Goal: Task Accomplishment & Management: Use online tool/utility

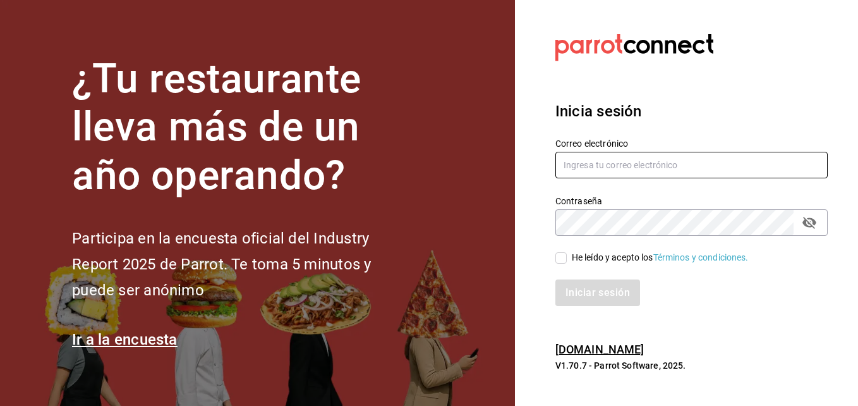
click at [612, 171] on input "text" at bounding box center [692, 165] width 272 height 27
type input "[EMAIL_ADDRESS][DOMAIN_NAME]"
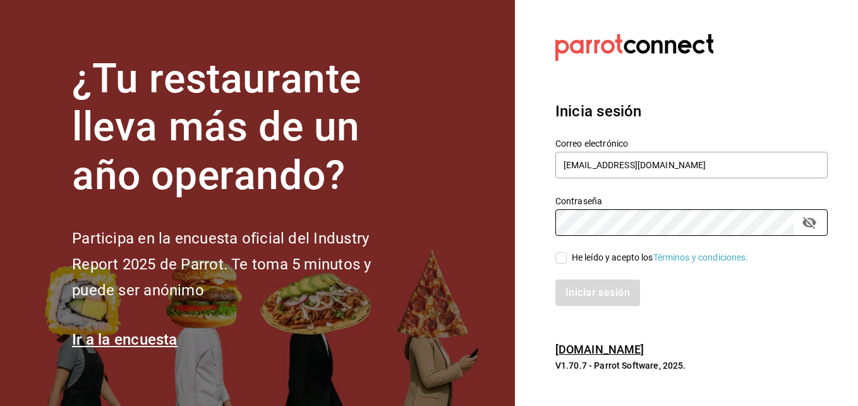
click at [562, 258] on input "He leído y acepto los Términos y condiciones." at bounding box center [561, 257] width 11 height 11
checkbox input "true"
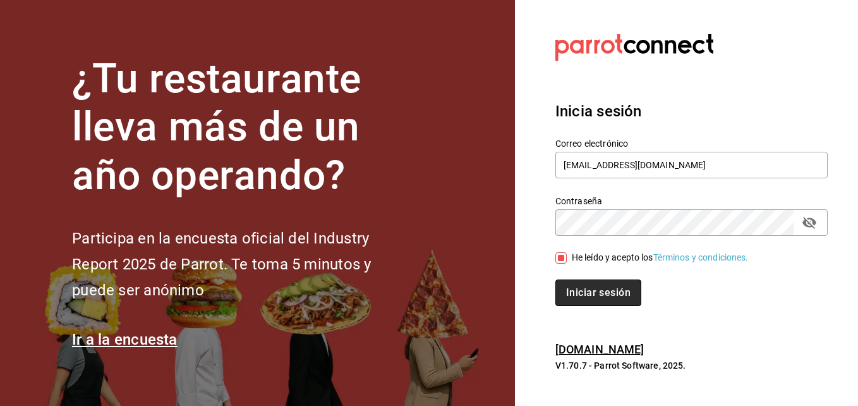
click at [586, 286] on button "Iniciar sesión" at bounding box center [599, 292] width 86 height 27
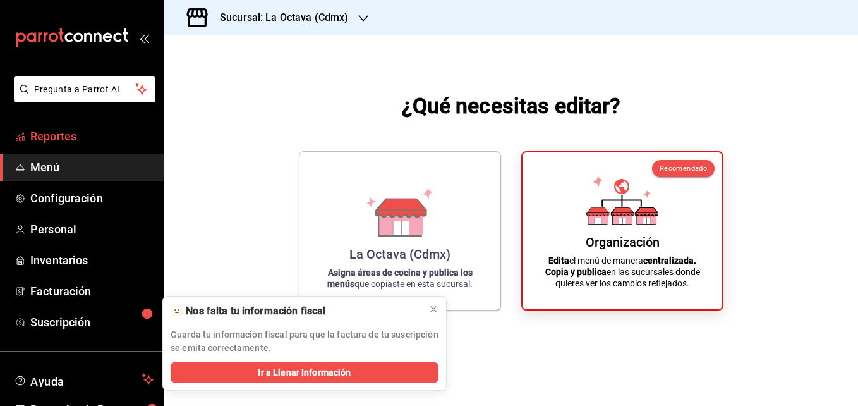
click at [101, 136] on span "Reportes" at bounding box center [91, 136] width 123 height 17
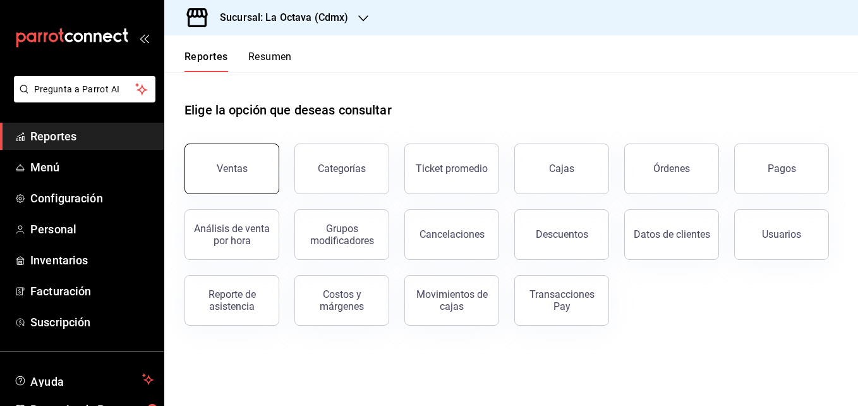
click at [236, 171] on div "Ventas" at bounding box center [232, 168] width 31 height 12
click at [236, 171] on html "Pregunta a Parrot AI Reportes Menú Configuración Personal Inventarios Facturaci…" at bounding box center [429, 203] width 858 height 406
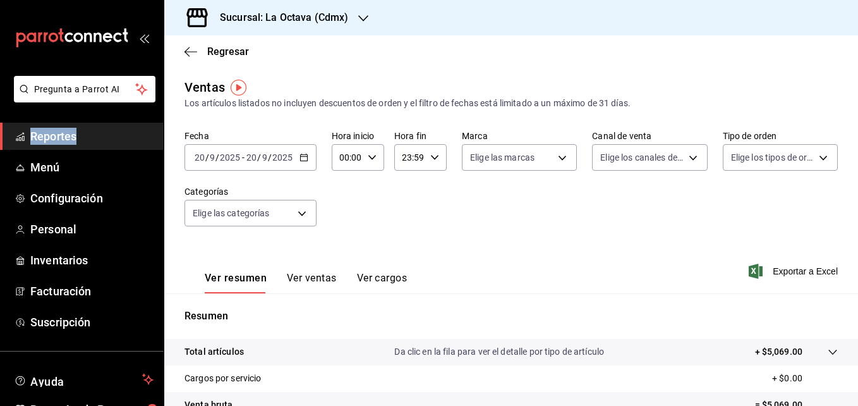
click at [112, 127] on link "Reportes" at bounding box center [82, 136] width 164 height 27
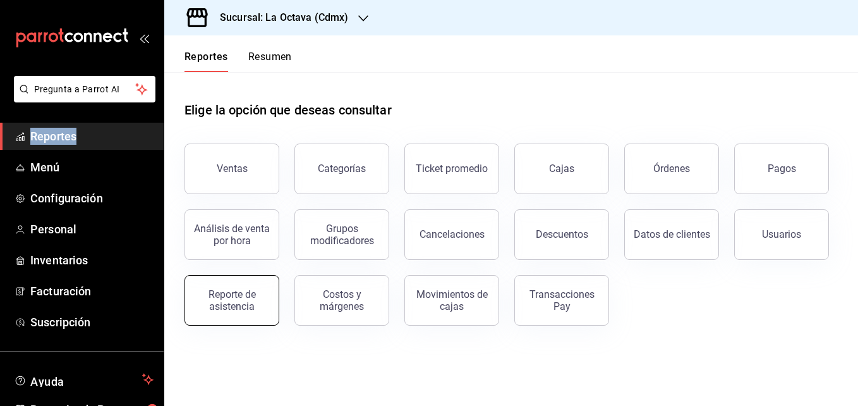
click at [251, 307] on div "Reporte de asistencia" at bounding box center [232, 300] width 78 height 24
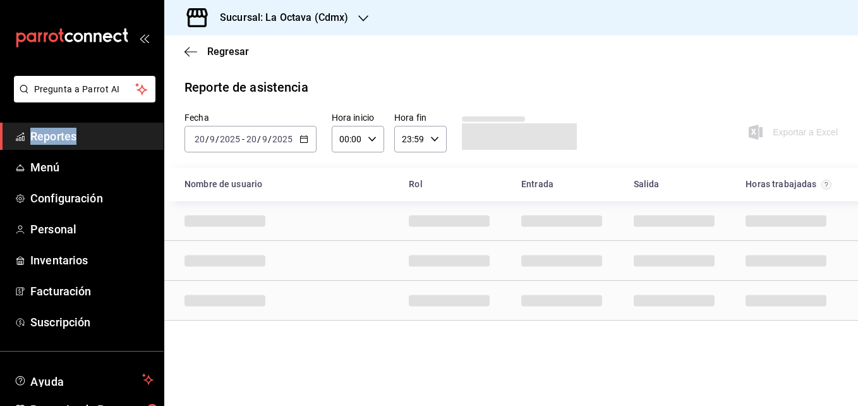
click at [301, 141] on icon "button" at bounding box center [304, 139] width 9 height 9
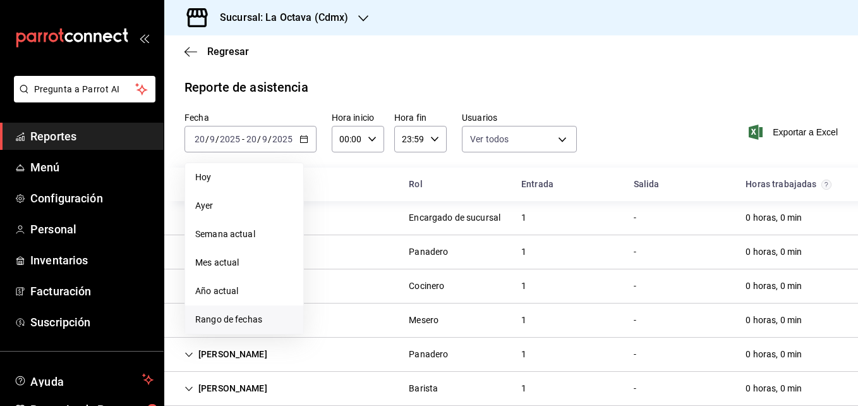
click at [241, 322] on span "Rango de fechas" at bounding box center [244, 319] width 98 height 13
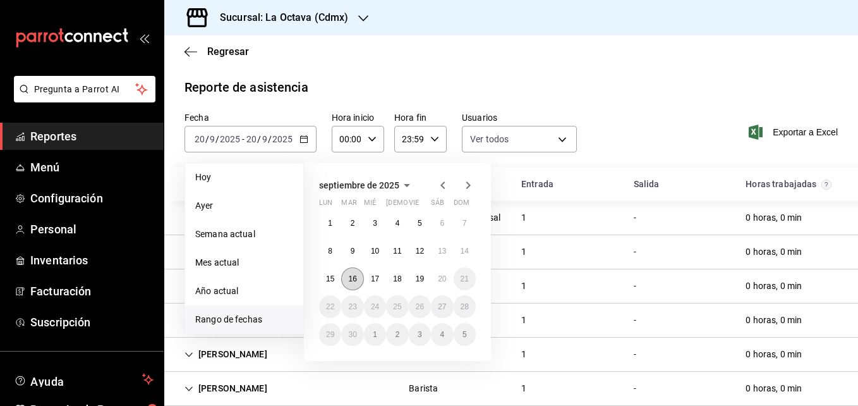
click at [350, 279] on abbr "16" at bounding box center [352, 278] width 8 height 9
click at [420, 279] on abbr "19" at bounding box center [420, 278] width 8 height 9
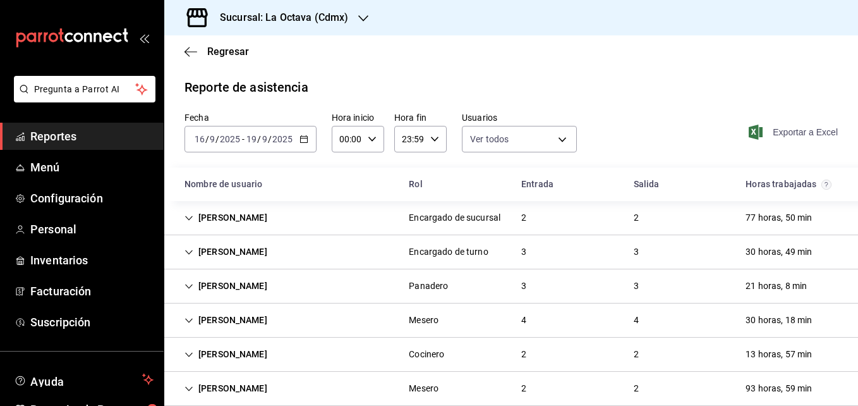
click at [791, 136] on span "Exportar a Excel" at bounding box center [794, 132] width 87 height 15
click at [791, 136] on span "Exportando a excel..." at bounding box center [790, 132] width 95 height 20
click at [795, 59] on div "Regresar" at bounding box center [511, 51] width 694 height 32
click at [308, 146] on div "2025-09-16 16 / 9 / 2025 - 2025-09-19 19 / 9 / 2025" at bounding box center [251, 139] width 132 height 27
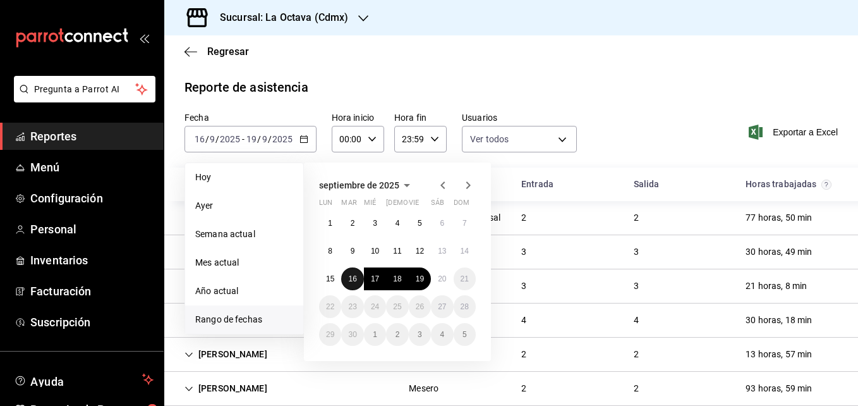
click at [346, 281] on button "16" at bounding box center [352, 278] width 22 height 23
click at [442, 284] on button "20" at bounding box center [442, 278] width 22 height 23
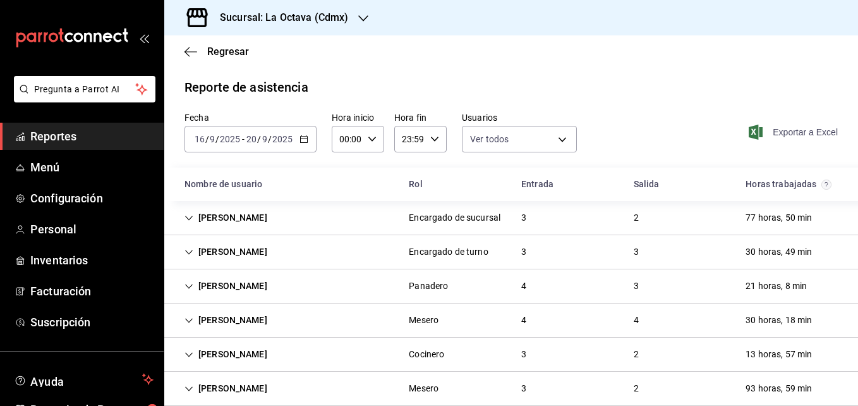
click at [777, 130] on span "Exportar a Excel" at bounding box center [794, 132] width 87 height 15
